Goal: Task Accomplishment & Management: Manage account settings

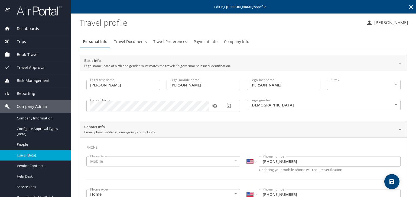
select select "US"
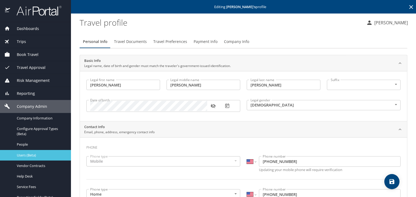
click at [47, 156] on span "Users (Beta)" at bounding box center [41, 155] width 48 height 5
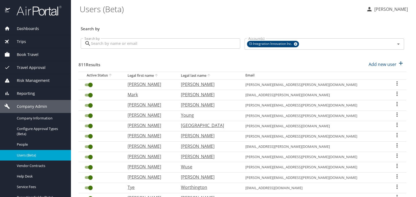
click at [121, 44] on input "Search by" at bounding box center [165, 43] width 149 height 10
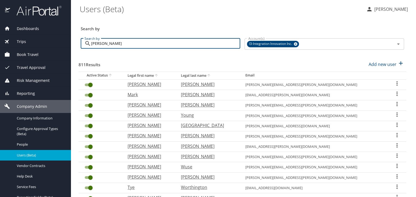
type input "[PERSON_NAME]"
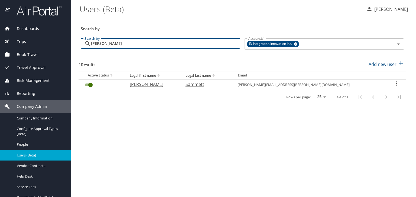
click at [39, 154] on span "Users (Beta)" at bounding box center [41, 155] width 48 height 5
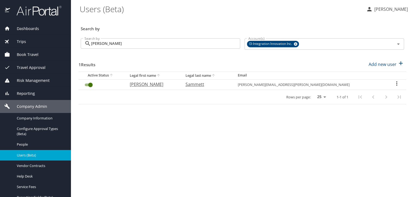
click at [48, 155] on span "Users (Beta)" at bounding box center [41, 155] width 48 height 5
